Goal: Transaction & Acquisition: Purchase product/service

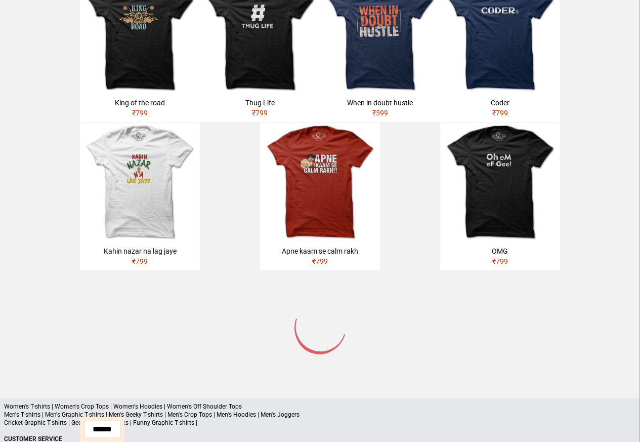
scroll to position [483, 0]
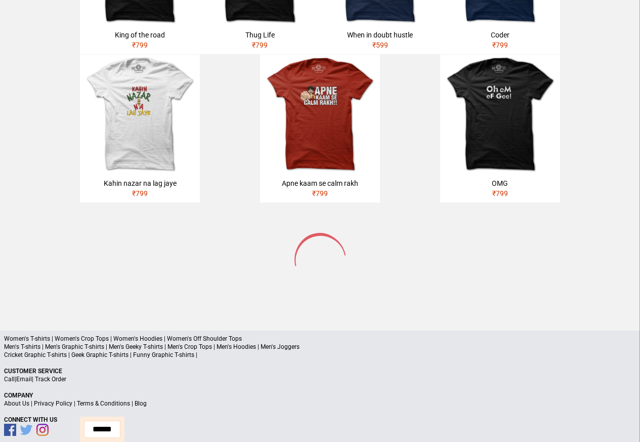
click at [115, 343] on p "Men's T-shirts | Men's Graphic T-shirts | Men's Geeky T-shirts | Men's Crop Top…" at bounding box center [320, 347] width 632 height 8
click at [114, 343] on p "Men's T-shirts | Men's Graphic T-shirts | Men's Geeky T-shirts | Men's Crop Top…" at bounding box center [320, 347] width 632 height 8
click at [469, 351] on p "Cricket Graphic T-shirts | Geek Graphic T-shirts | Funny Graphic T-shirts |" at bounding box center [320, 355] width 632 height 8
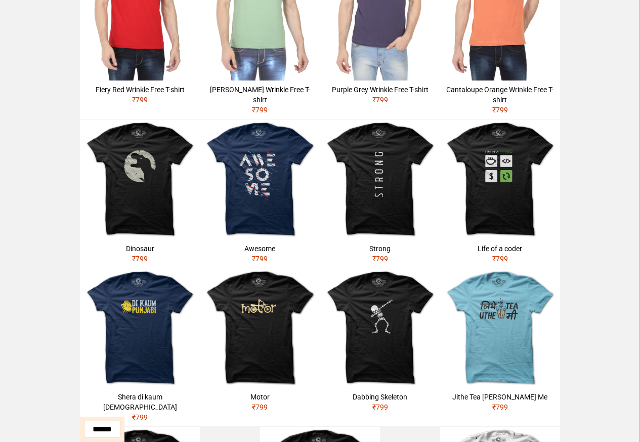
scroll to position [364, 0]
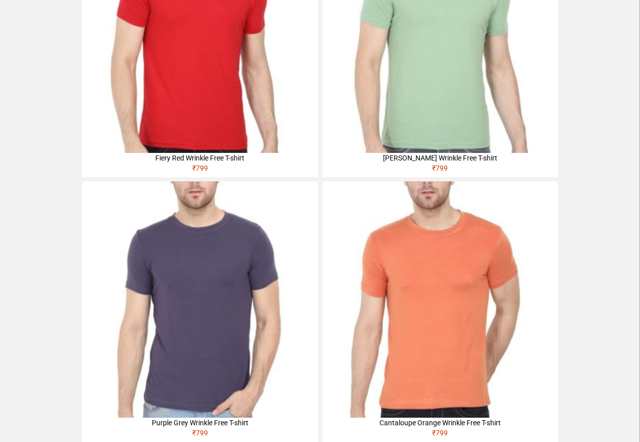
scroll to position [364, 0]
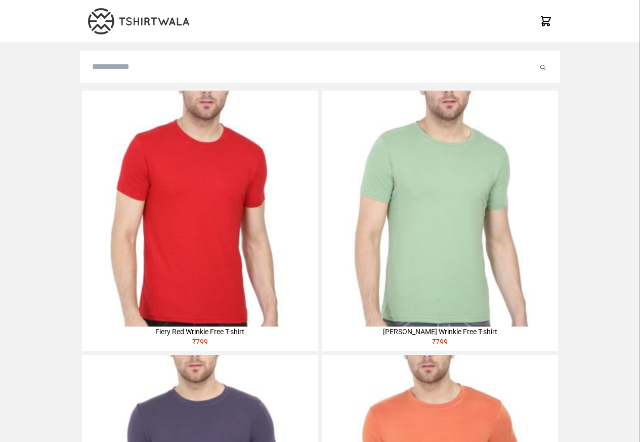
scroll to position [364, 0]
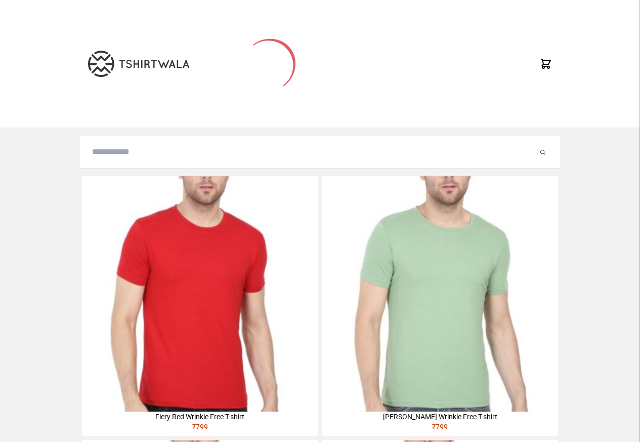
click at [115, 155] on input "search" at bounding box center [315, 152] width 446 height 12
paste input "**********"
type input "**********"
click at [528, 146] on button "submit" at bounding box center [533, 152] width 10 height 12
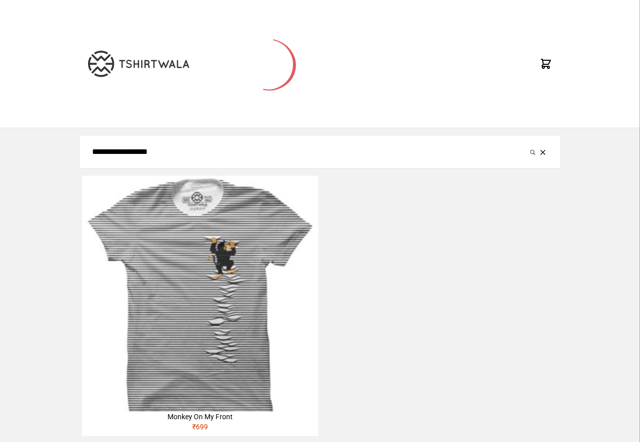
click at [206, 275] on img at bounding box center [200, 294] width 236 height 236
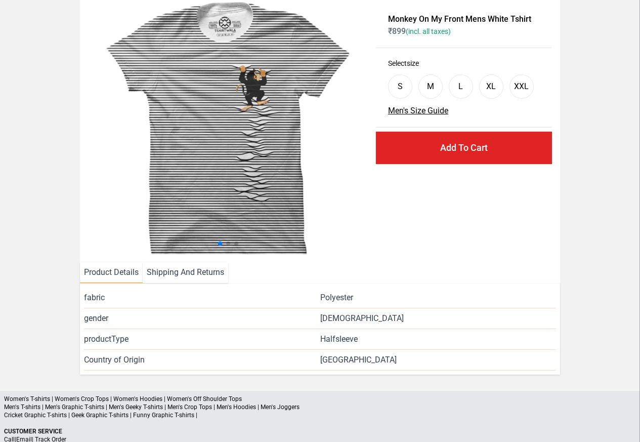
scroll to position [122, 0]
